Goal: Transaction & Acquisition: Purchase product/service

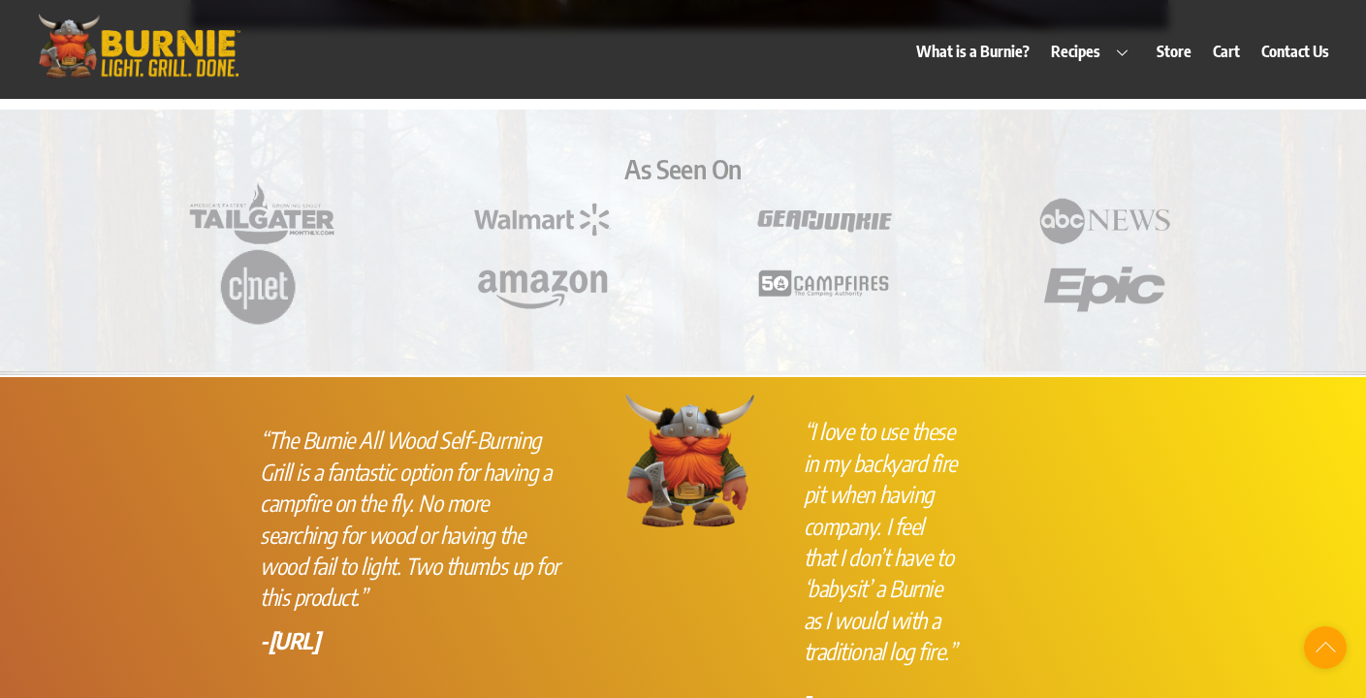
scroll to position [5138, 0]
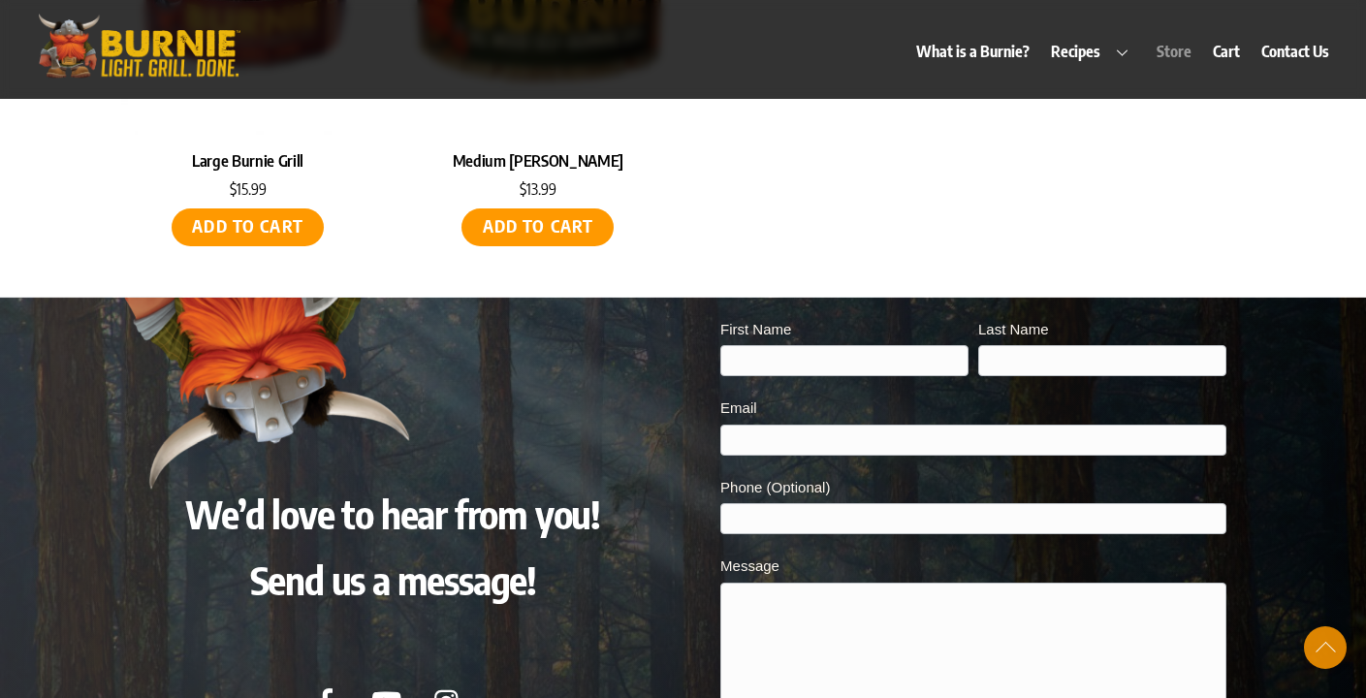
scroll to position [6311, 0]
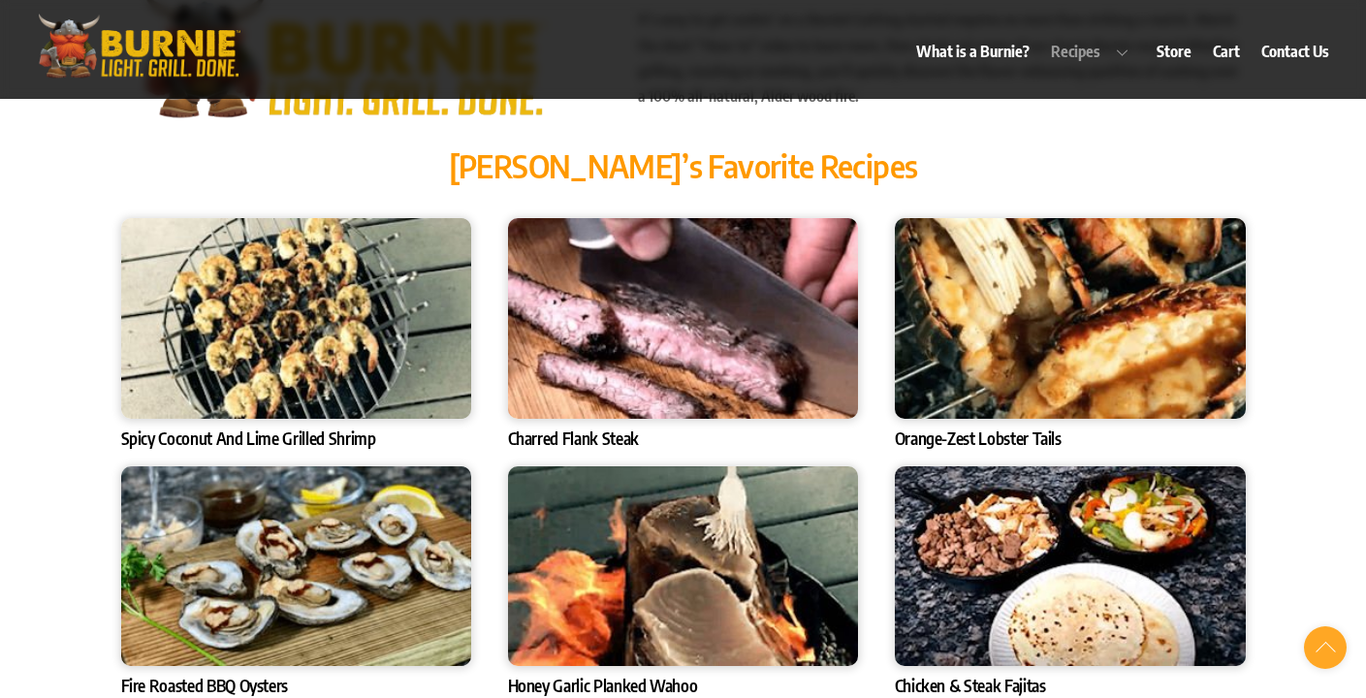
scroll to position [6388, 0]
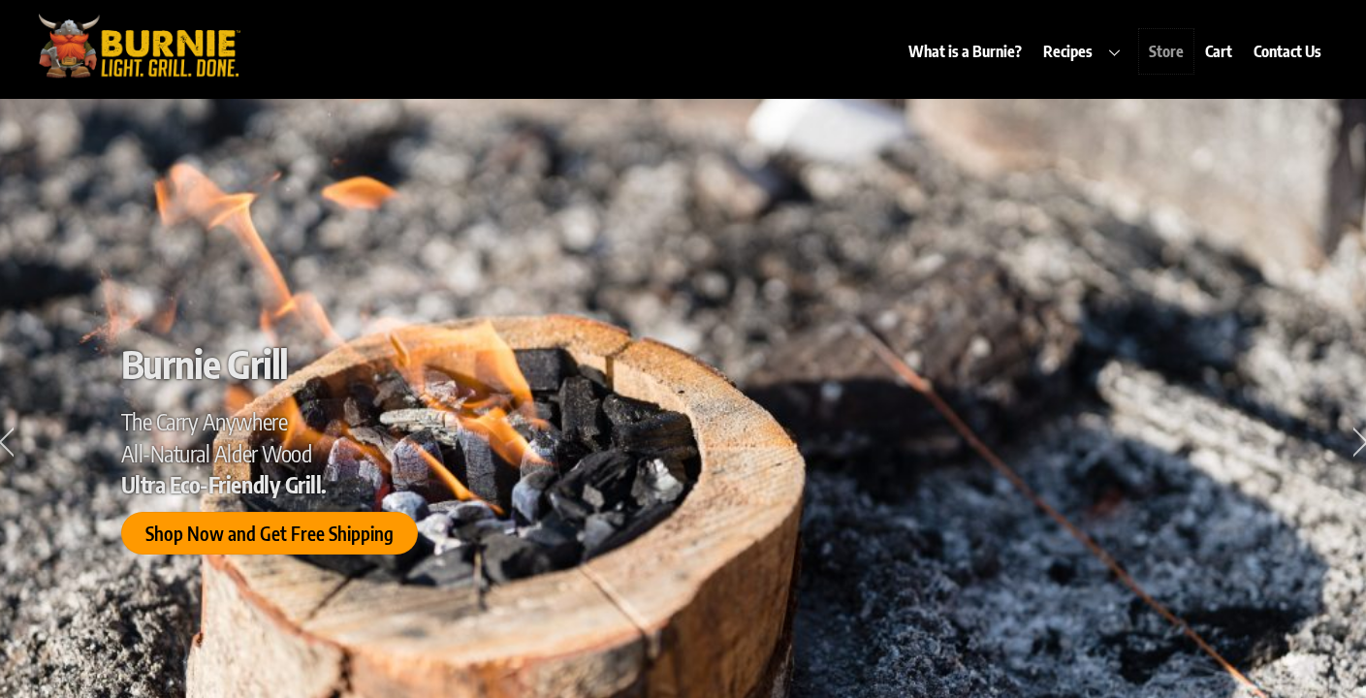
click at [1172, 49] on link "Store" at bounding box center [1165, 51] width 53 height 45
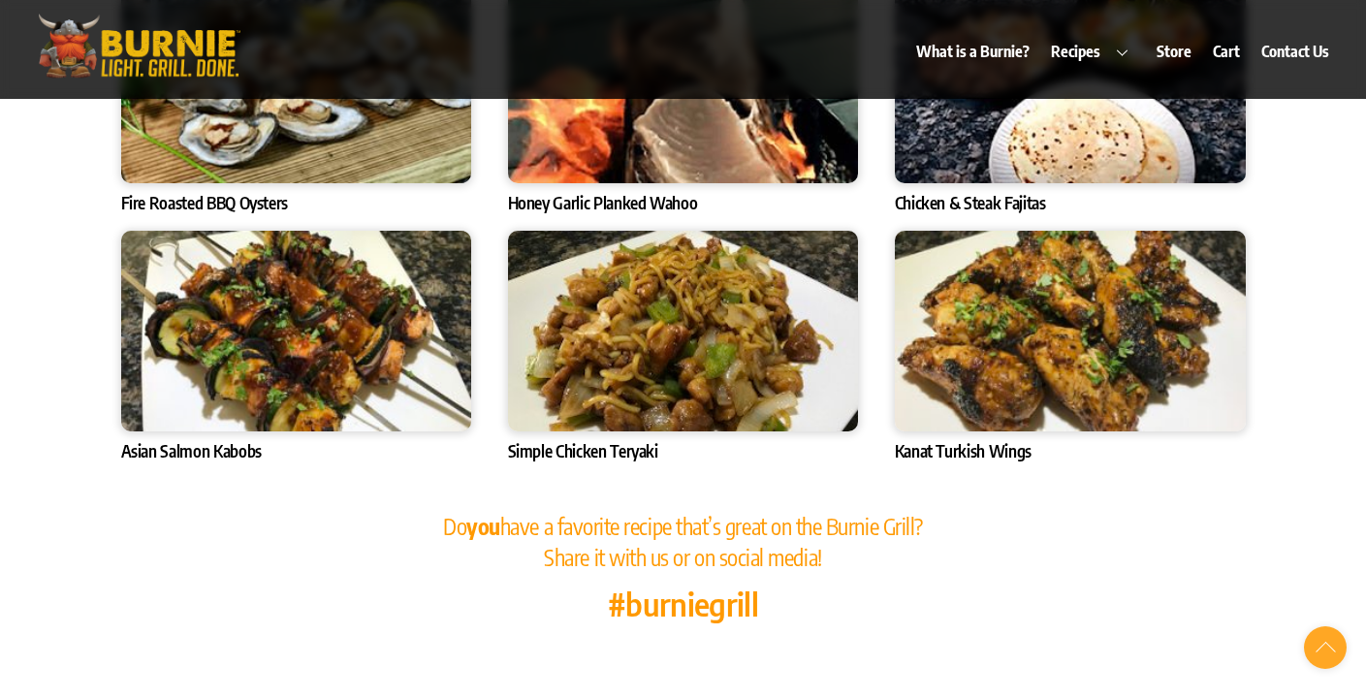
scroll to position [7777, 0]
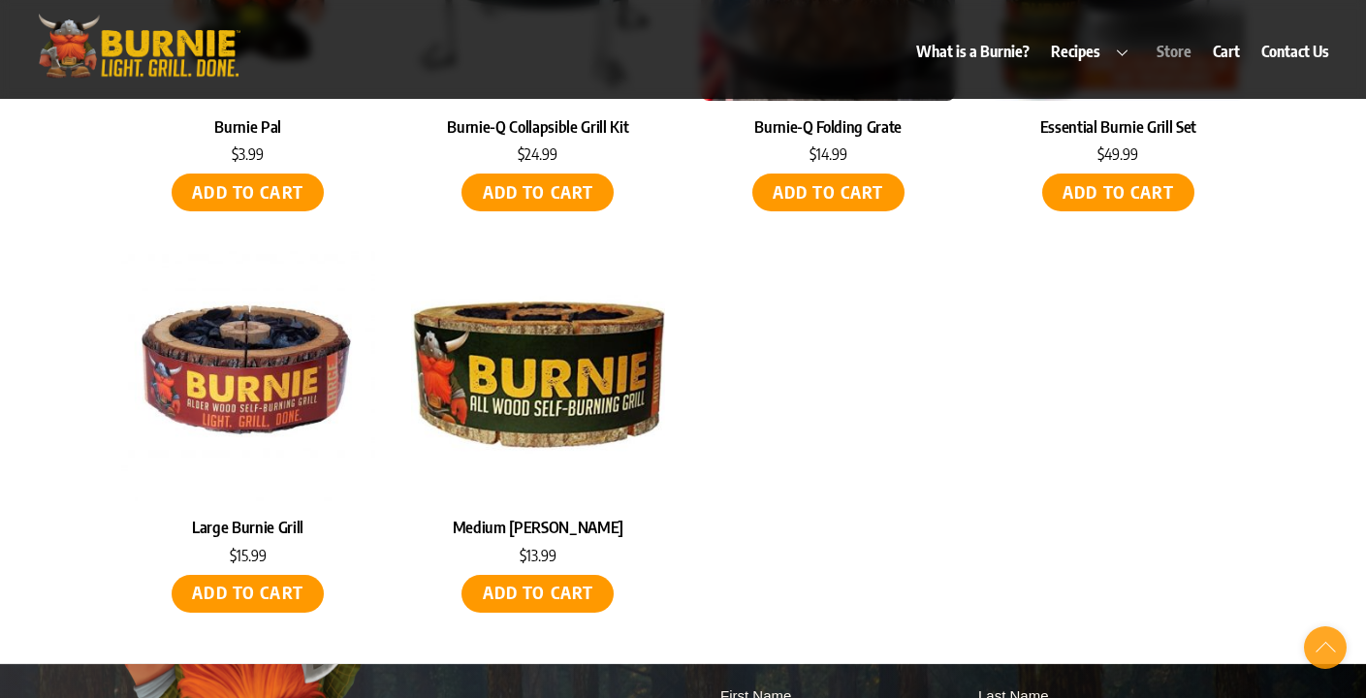
scroll to position [8641, 0]
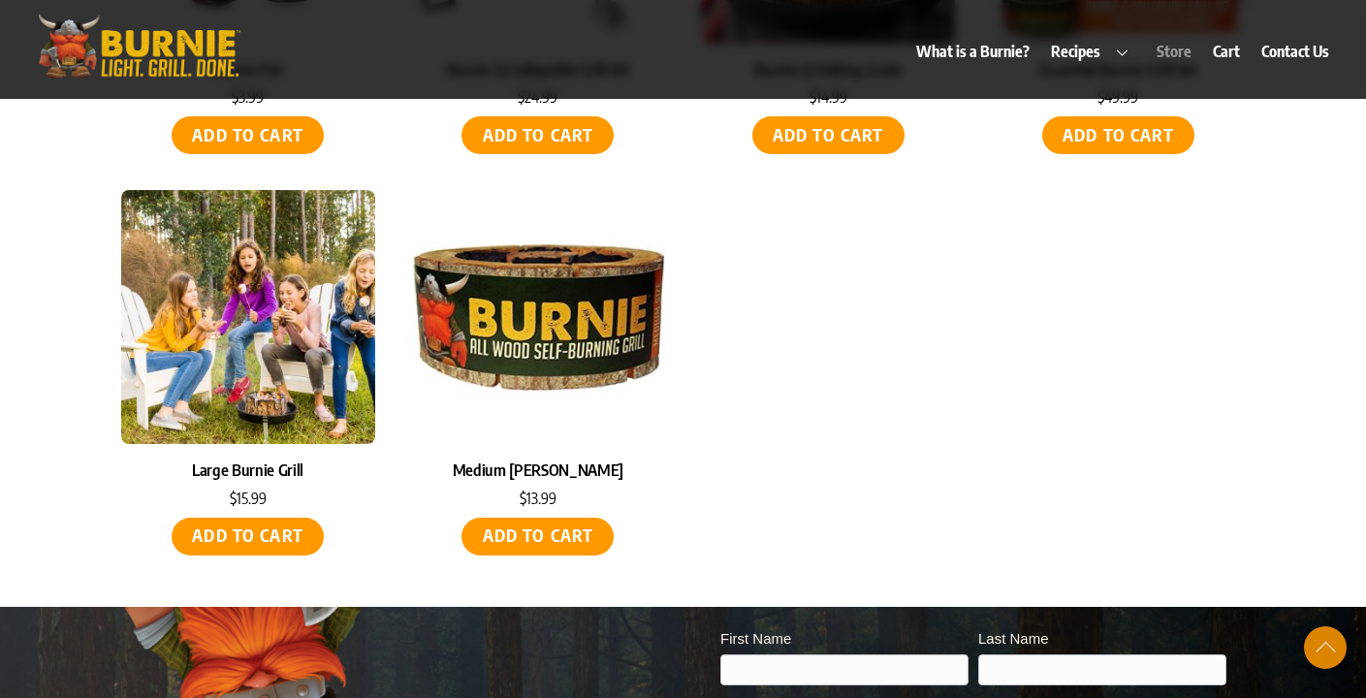
click at [242, 216] on img at bounding box center [248, 317] width 254 height 254
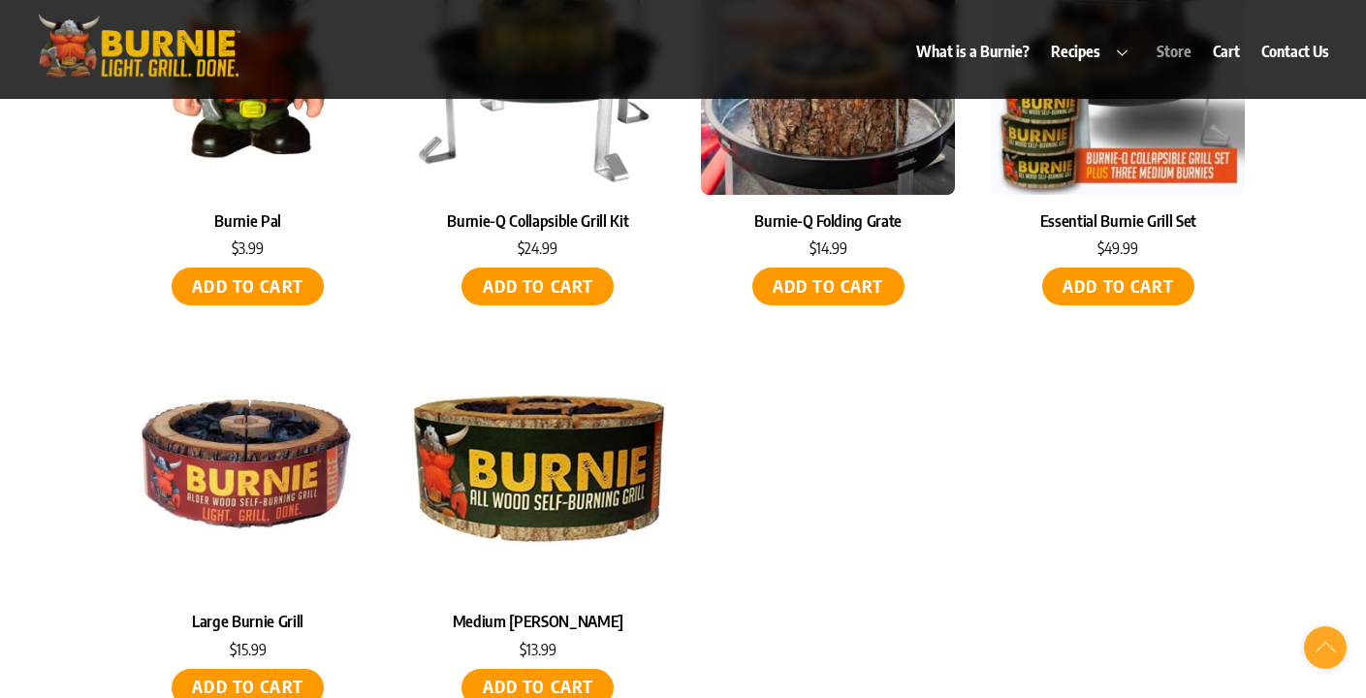
scroll to position [8253, 0]
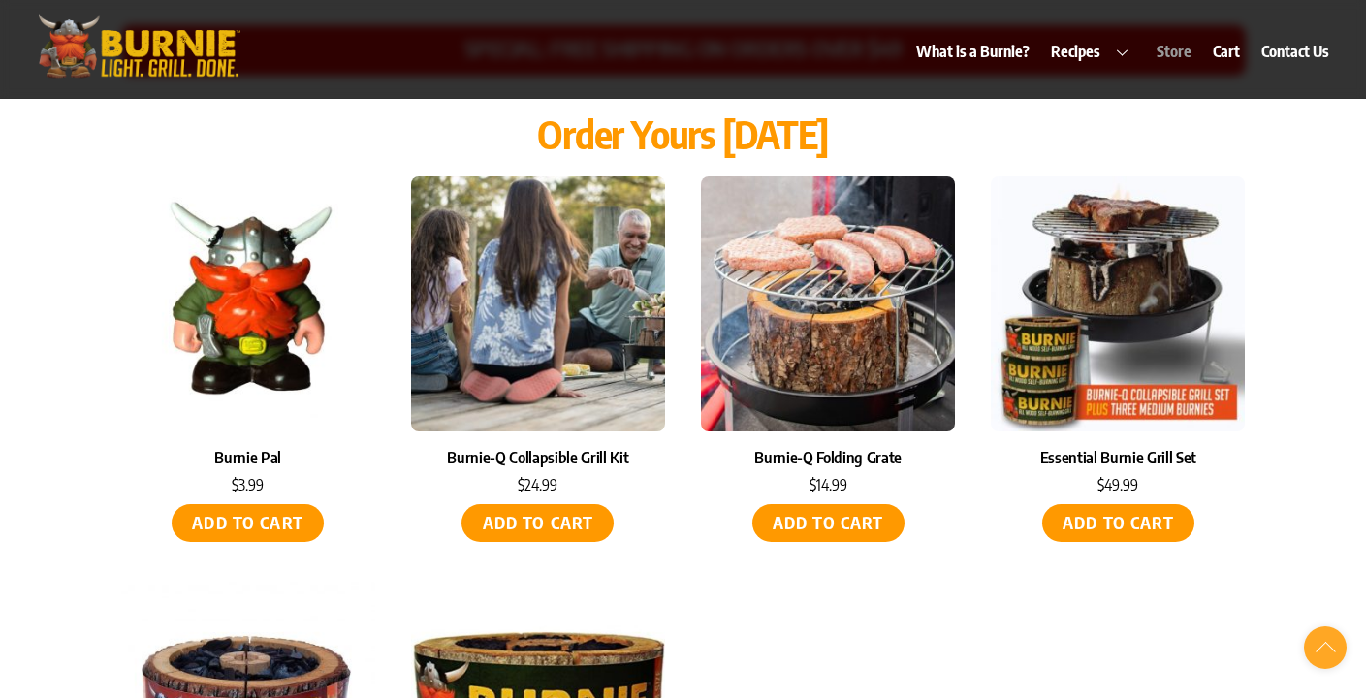
click at [573, 238] on img at bounding box center [538, 303] width 254 height 254
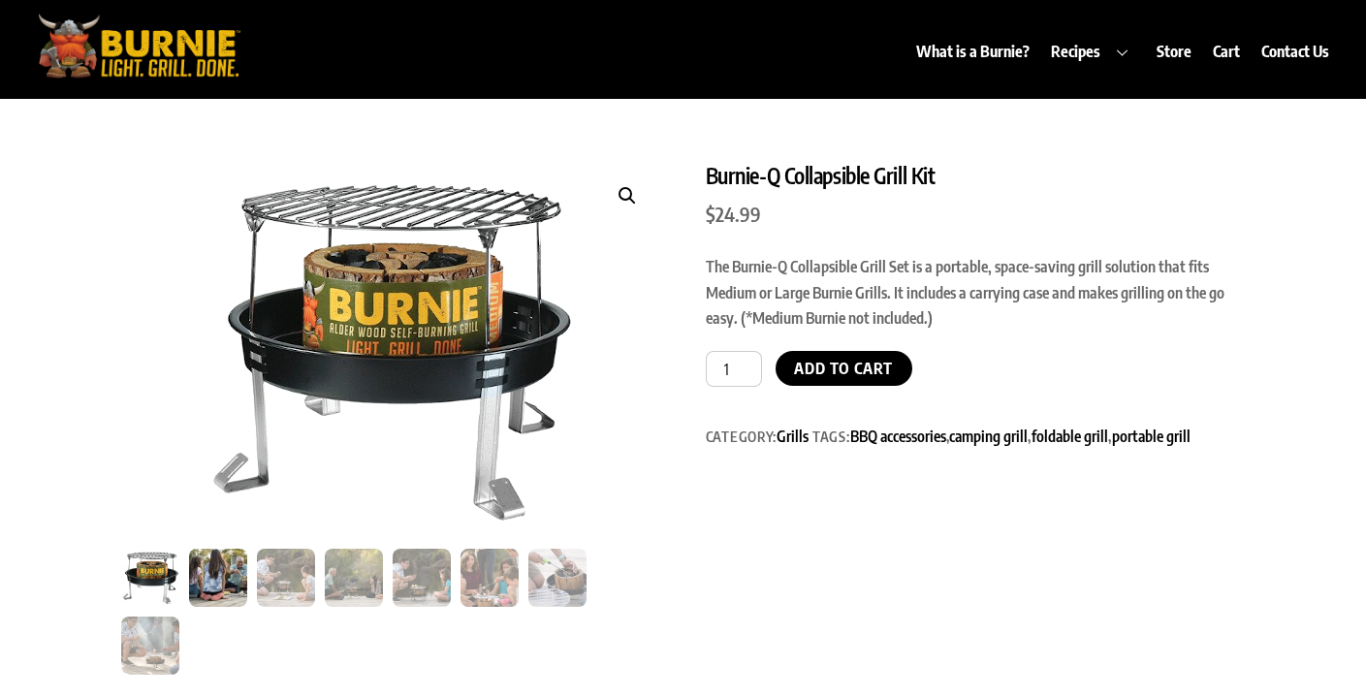
click at [214, 587] on img at bounding box center [218, 578] width 58 height 58
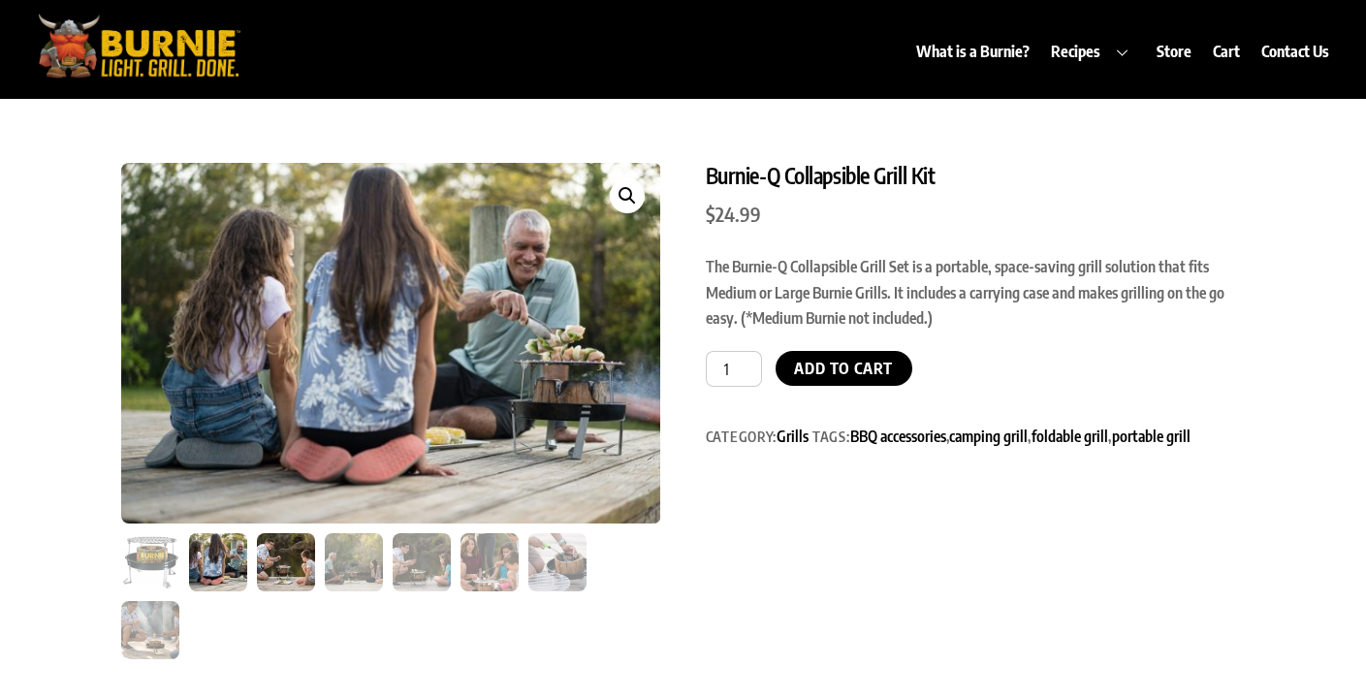
click at [294, 561] on img at bounding box center [286, 562] width 58 height 58
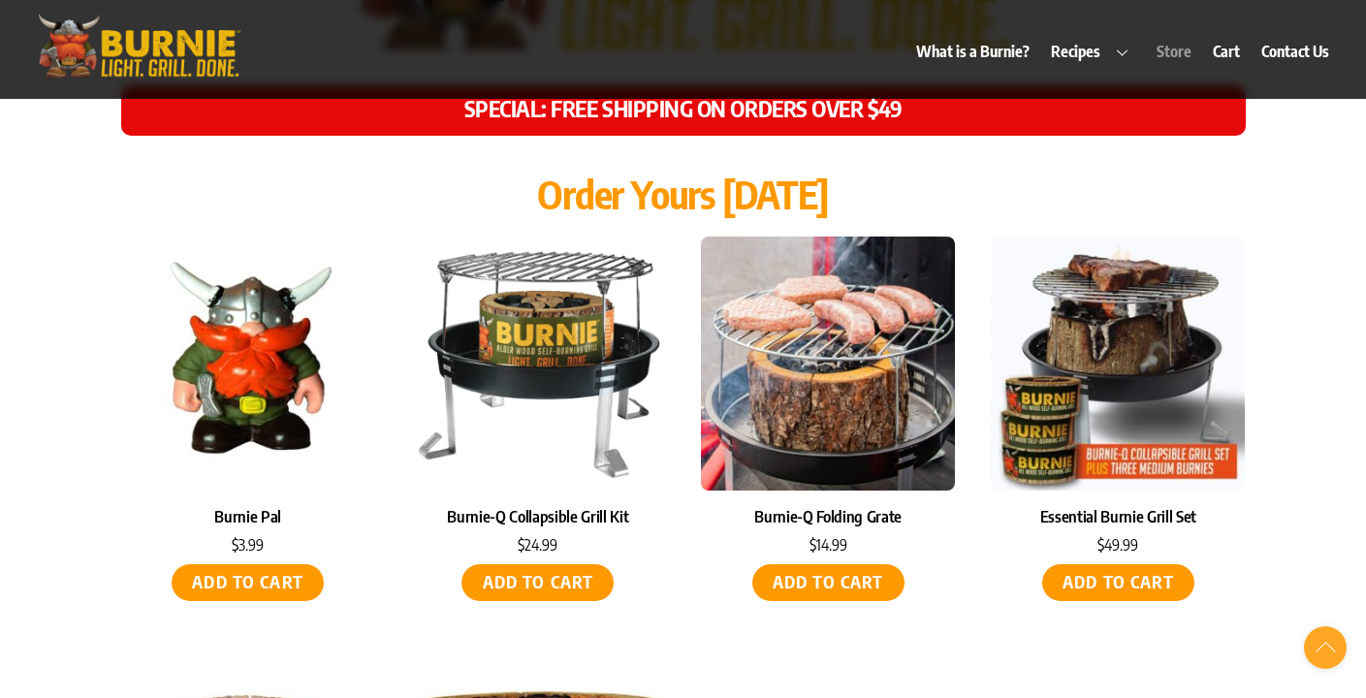
scroll to position [8700, 0]
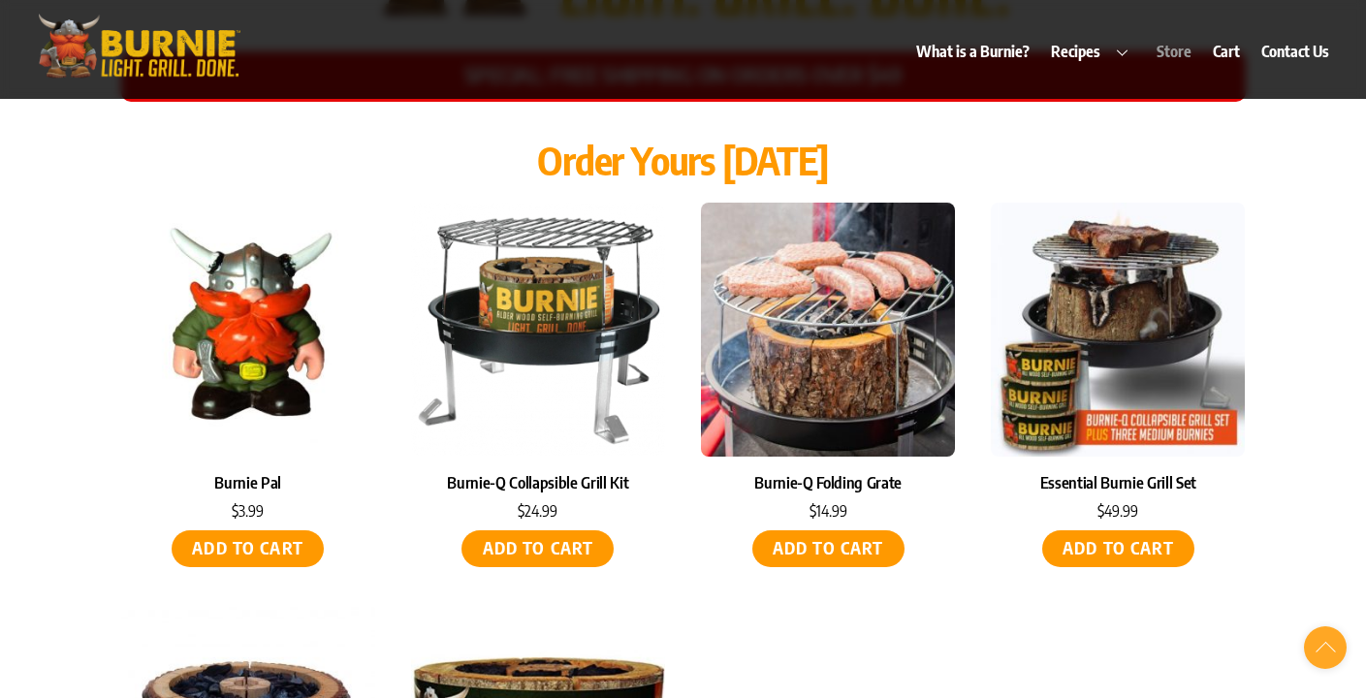
click at [1146, 266] on img at bounding box center [1118, 330] width 254 height 254
